Goal: Task Accomplishment & Management: Use online tool/utility

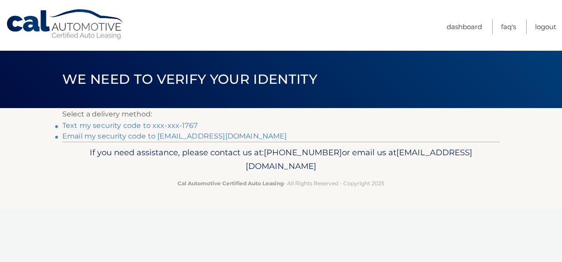
click at [121, 127] on link "Text my security code to xxx-xxx-1767" at bounding box center [129, 125] width 135 height 8
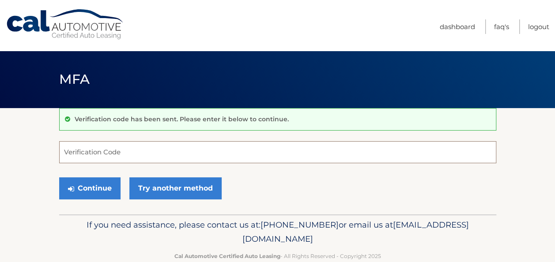
click at [132, 155] on input "Verification Code" at bounding box center [277, 152] width 437 height 22
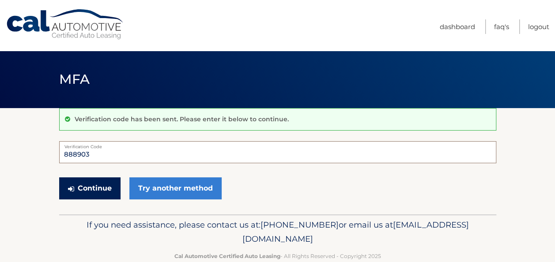
type input "888903"
click at [97, 188] on button "Continue" at bounding box center [89, 188] width 61 height 22
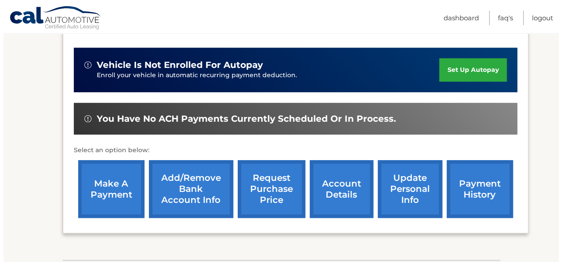
scroll to position [221, 0]
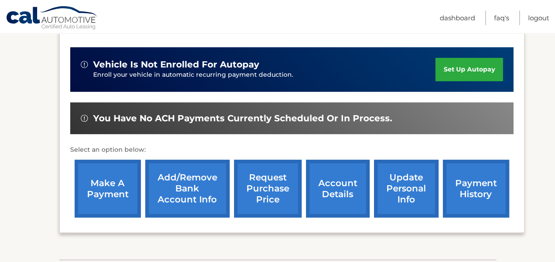
click at [267, 184] on link "request purchase price" at bounding box center [268, 189] width 68 height 58
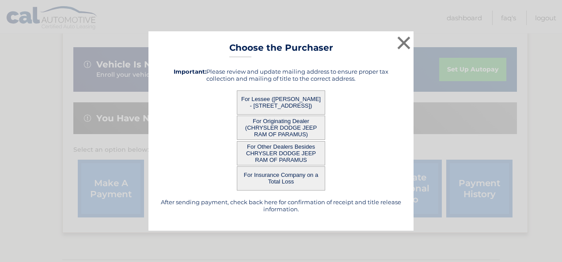
click at [281, 106] on button "For Lessee (FRANCIS MCDERMOTT - 35 TIMBERLANE RD, , UPPER SADDLE RIVER, nj 0745…" at bounding box center [281, 103] width 88 height 24
click at [279, 107] on button "For Lessee (FRANCIS MCDERMOTT - 35 TIMBERLANE RD, , UPPER SADDLE RIVER, nj 0745…" at bounding box center [281, 103] width 88 height 24
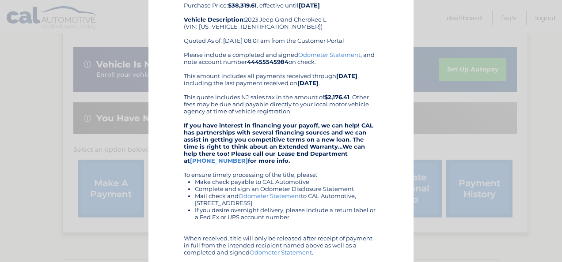
scroll to position [42, 0]
